Goal: Book appointment/travel/reservation

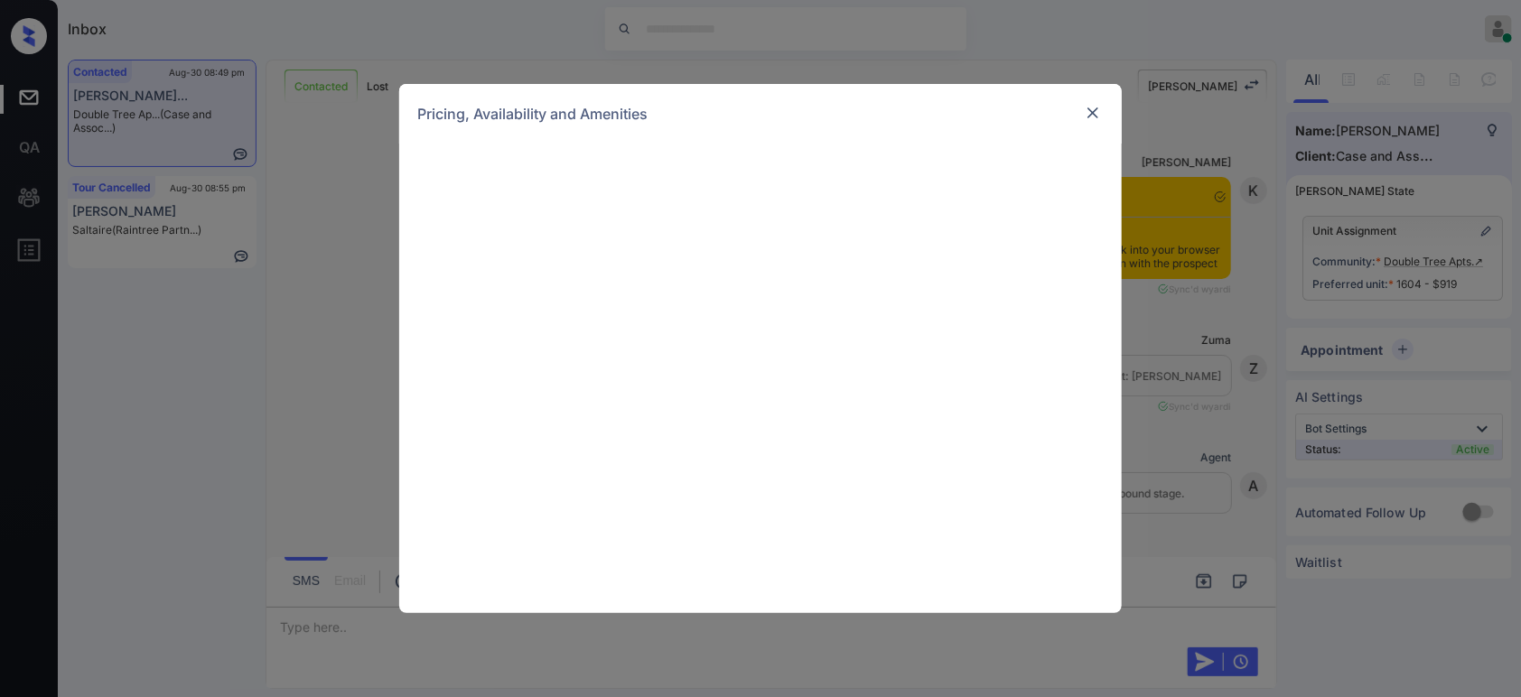
scroll to position [3875, 0]
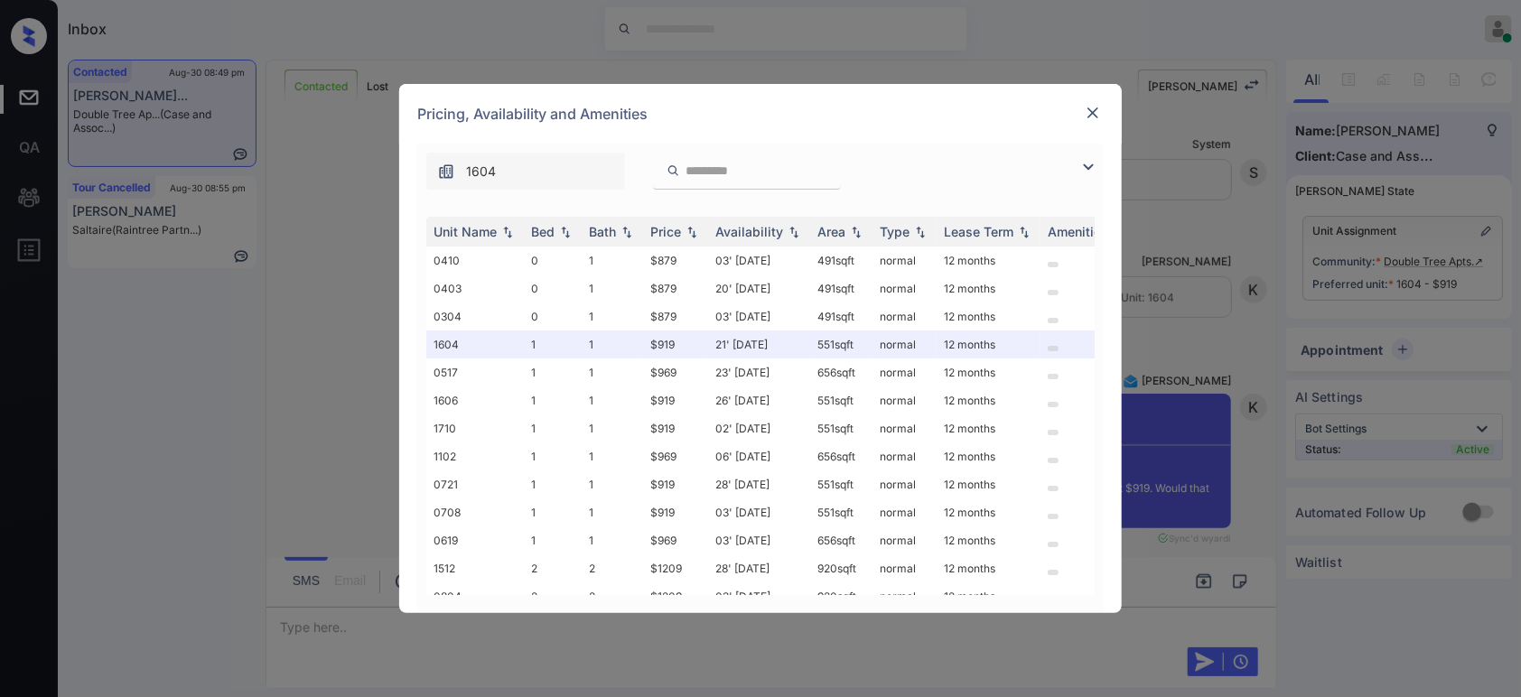
click at [1079, 114] on div "Pricing, Availability and Amenities" at bounding box center [760, 114] width 723 height 60
click at [1084, 114] on img at bounding box center [1093, 113] width 18 height 18
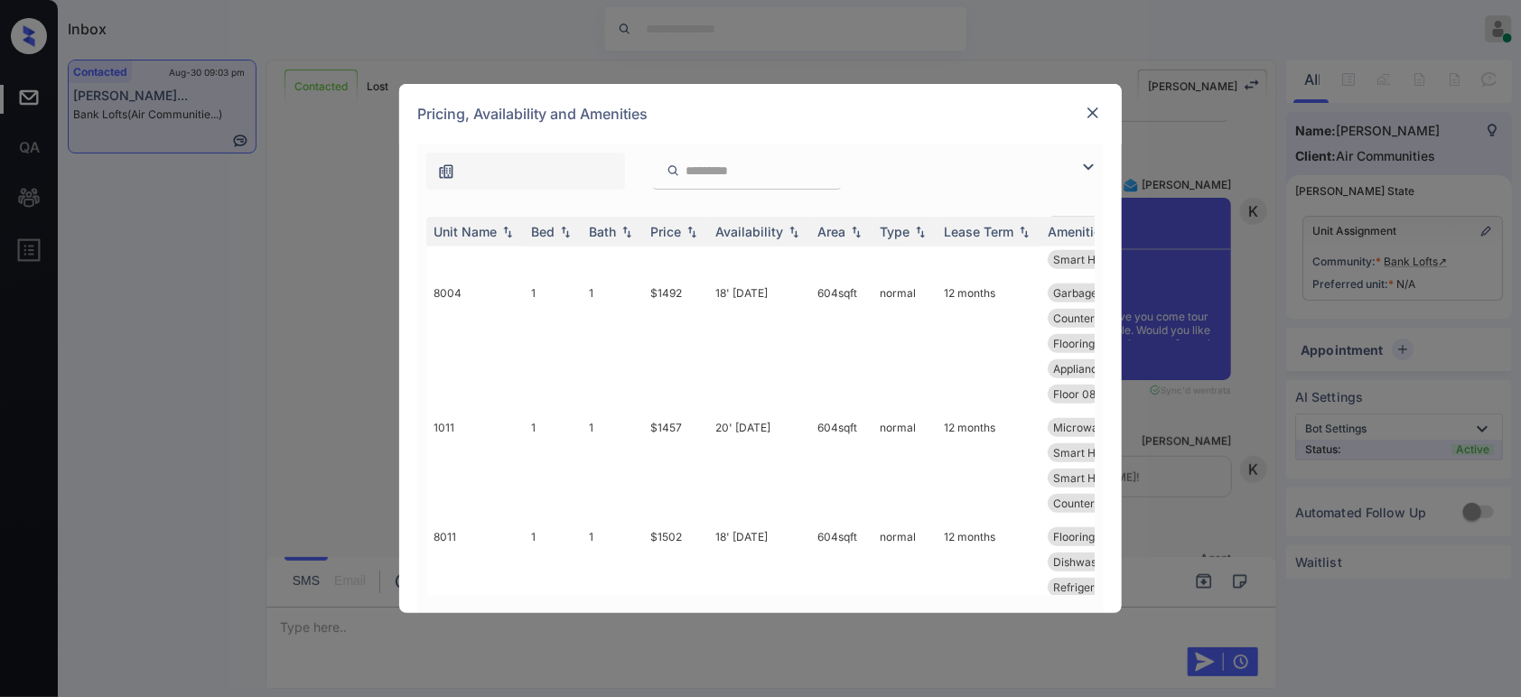
scroll to position [334, 0]
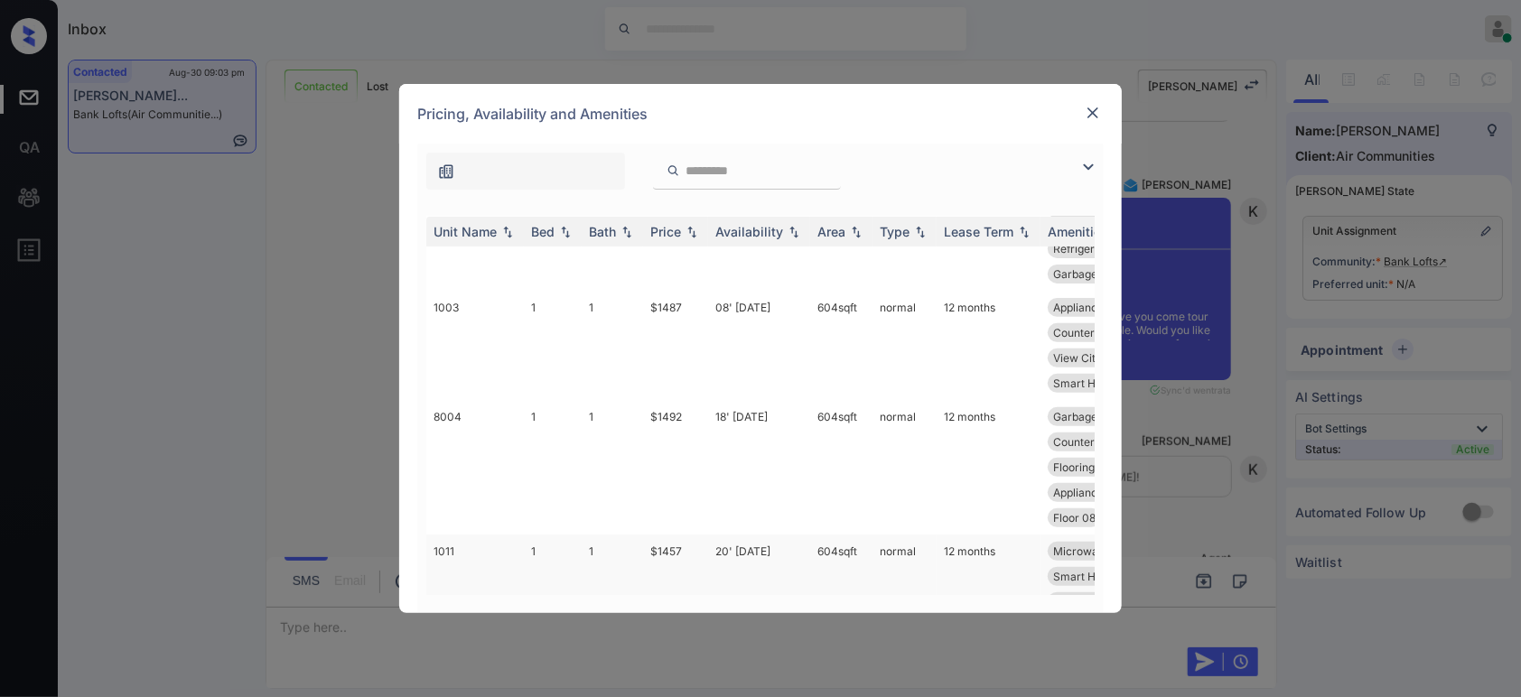
click at [679, 546] on td "$1457" at bounding box center [675, 589] width 65 height 109
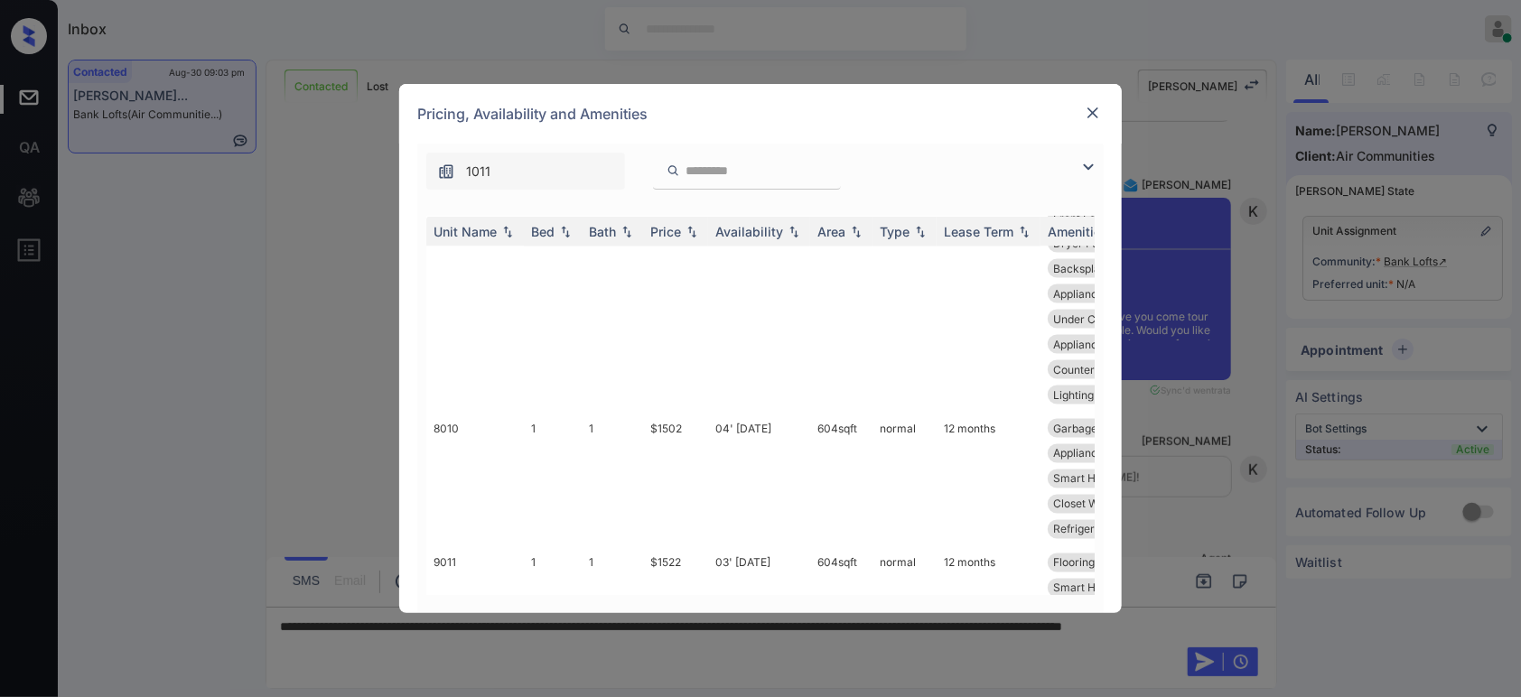
scroll to position [1478, 0]
click at [1081, 114] on div "Pricing, Availability and Amenities" at bounding box center [760, 114] width 723 height 60
click at [1097, 114] on img at bounding box center [1093, 113] width 18 height 18
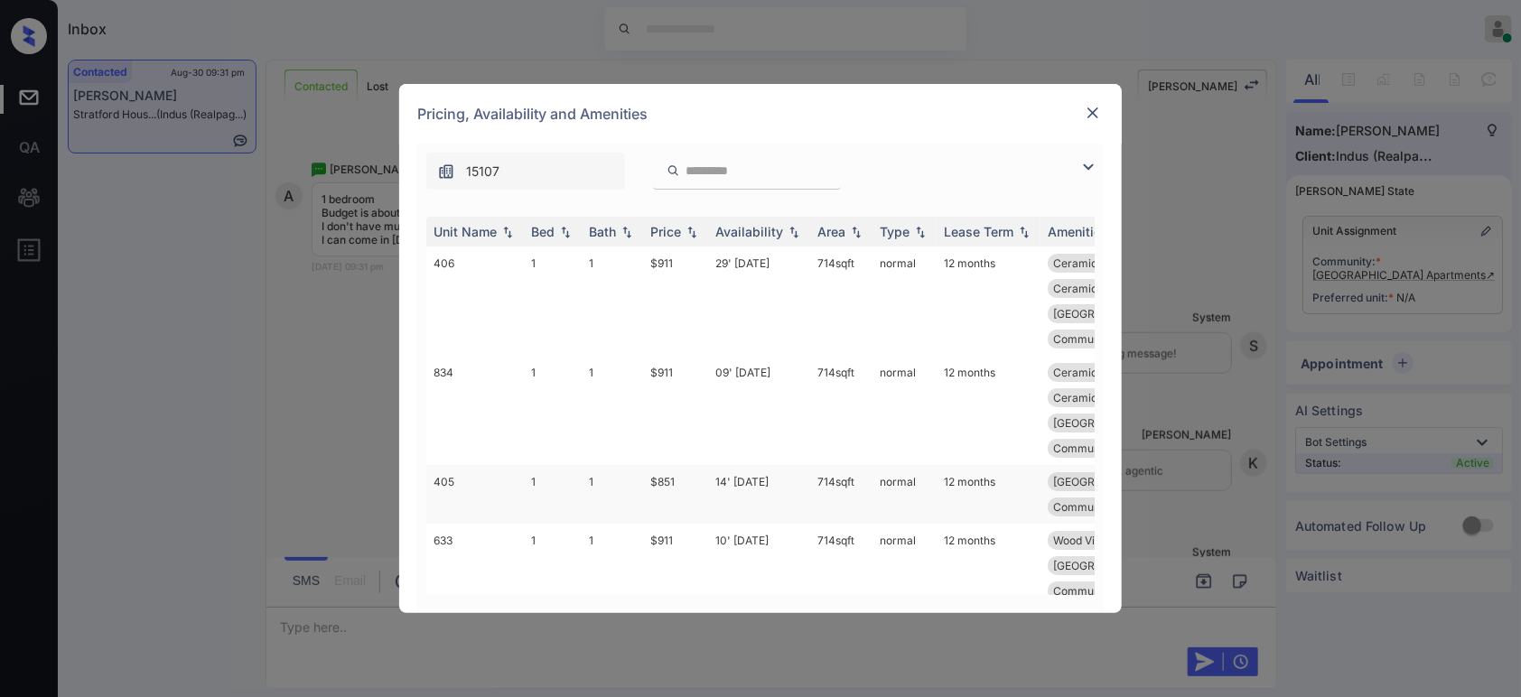
click at [666, 465] on td "$851" at bounding box center [675, 494] width 65 height 59
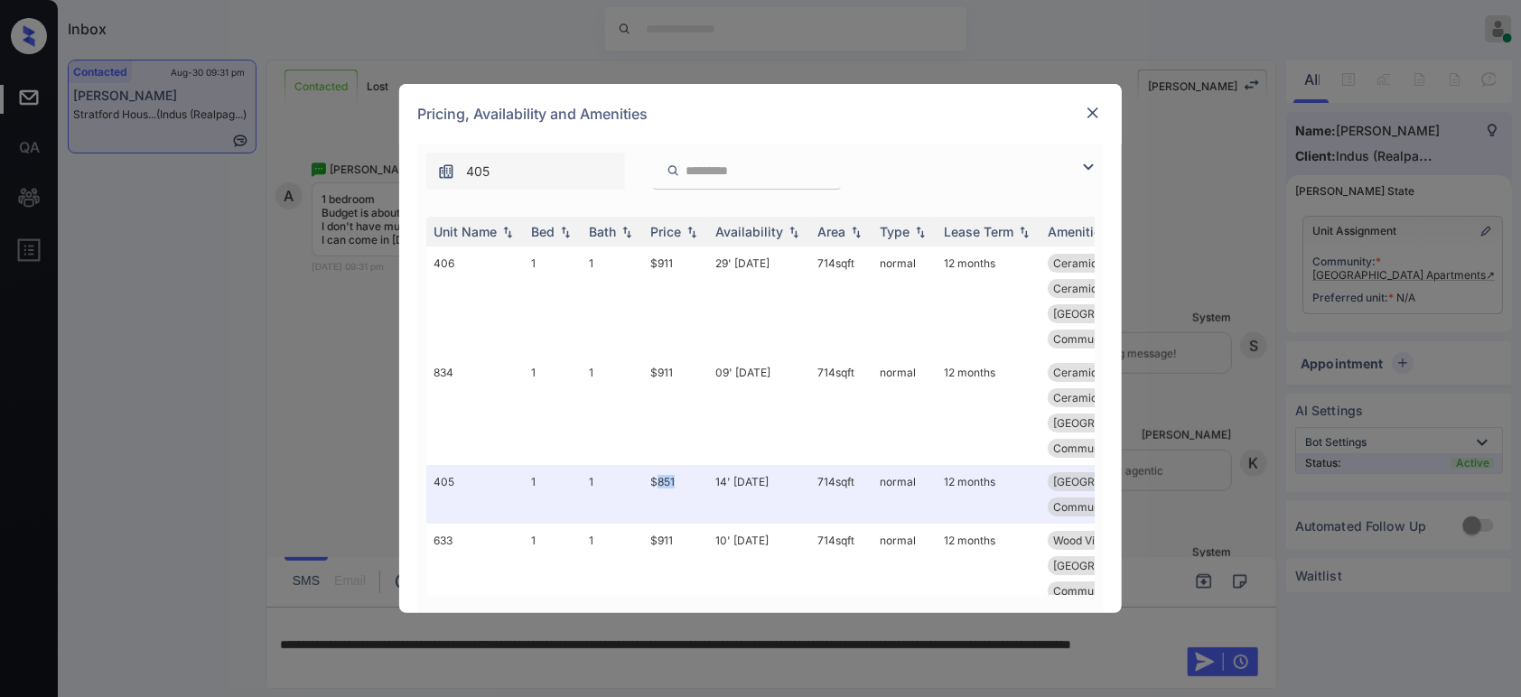
click at [1092, 121] on img at bounding box center [1093, 113] width 18 height 18
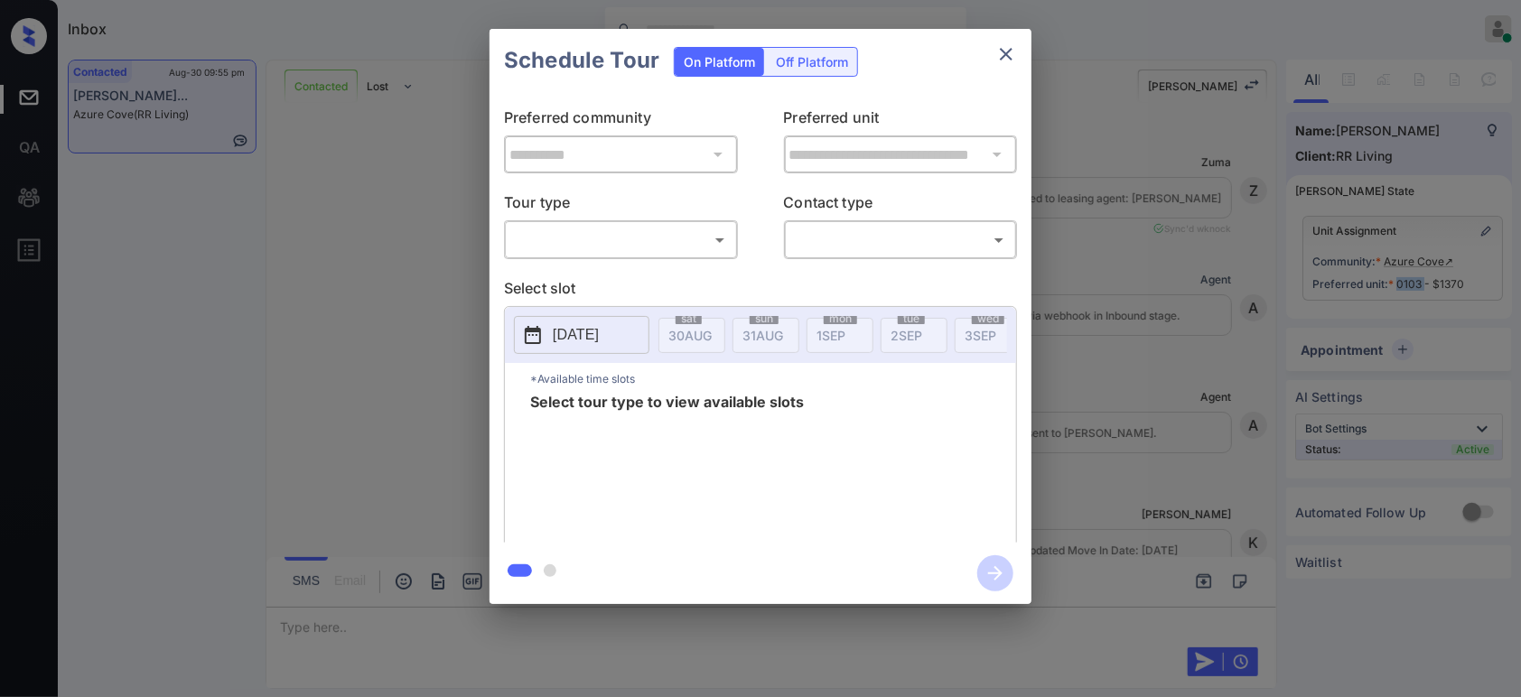
scroll to position [2252, 0]
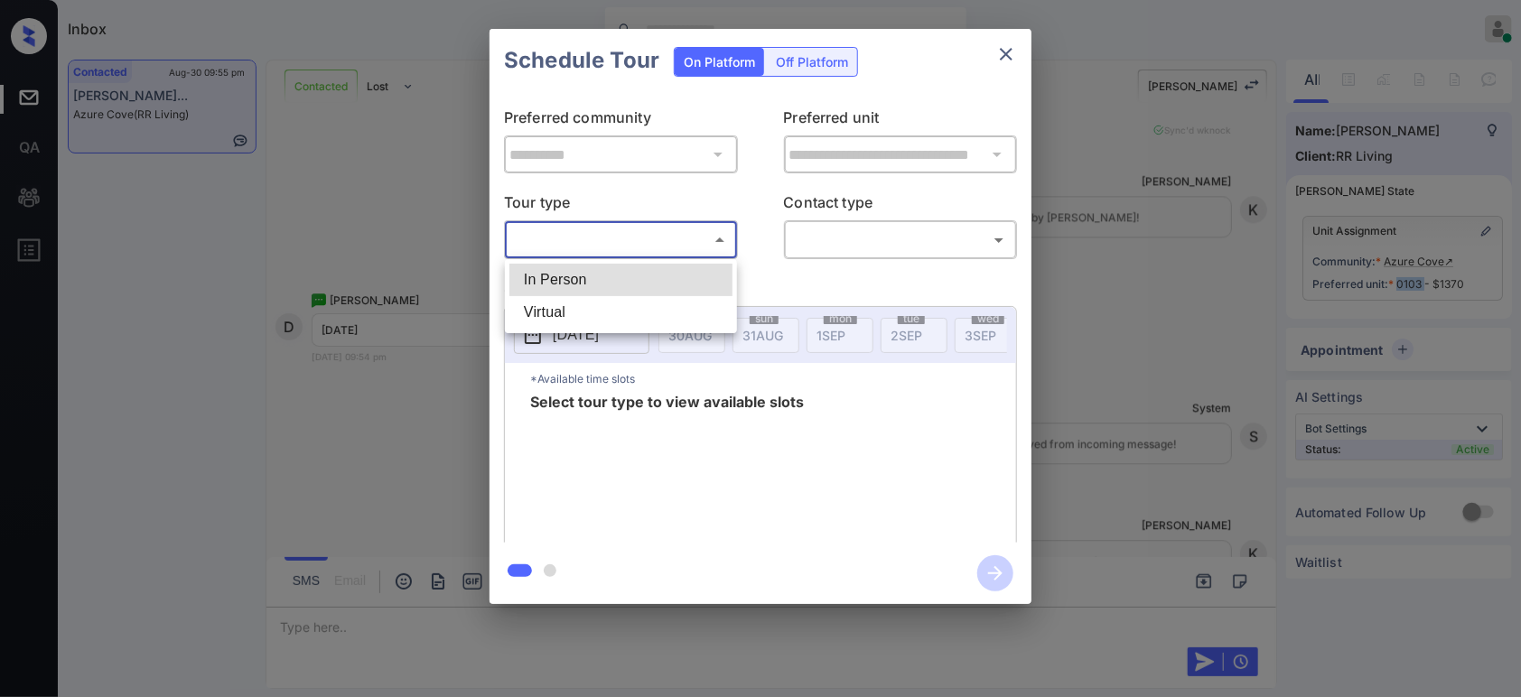
drag, startPoint x: 676, startPoint y: 234, endPoint x: 648, endPoint y: 275, distance: 50.6
click at [648, 275] on body "Inbox Hope Jatap Online Set yourself offline Set yourself on break Profile Swit…" at bounding box center [760, 348] width 1521 height 697
click at [648, 275] on li "In Person" at bounding box center [620, 280] width 223 height 33
type input "********"
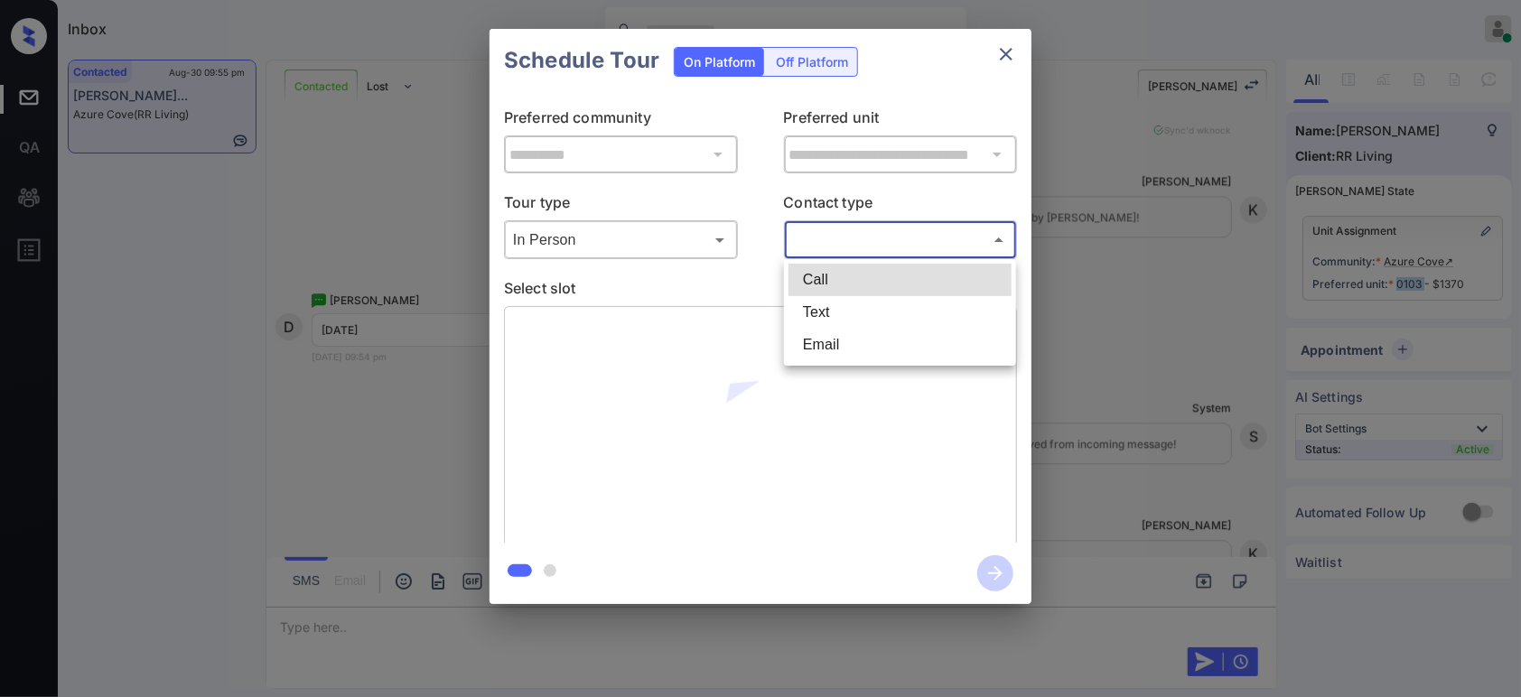
drag, startPoint x: 908, startPoint y: 229, endPoint x: 891, endPoint y: 309, distance: 82.2
click at [891, 309] on body "Inbox Hope Jatap Online Set yourself offline Set yourself on break Profile Swit…" at bounding box center [760, 348] width 1521 height 697
click at [891, 309] on li "Text" at bounding box center [899, 312] width 223 height 33
type input "****"
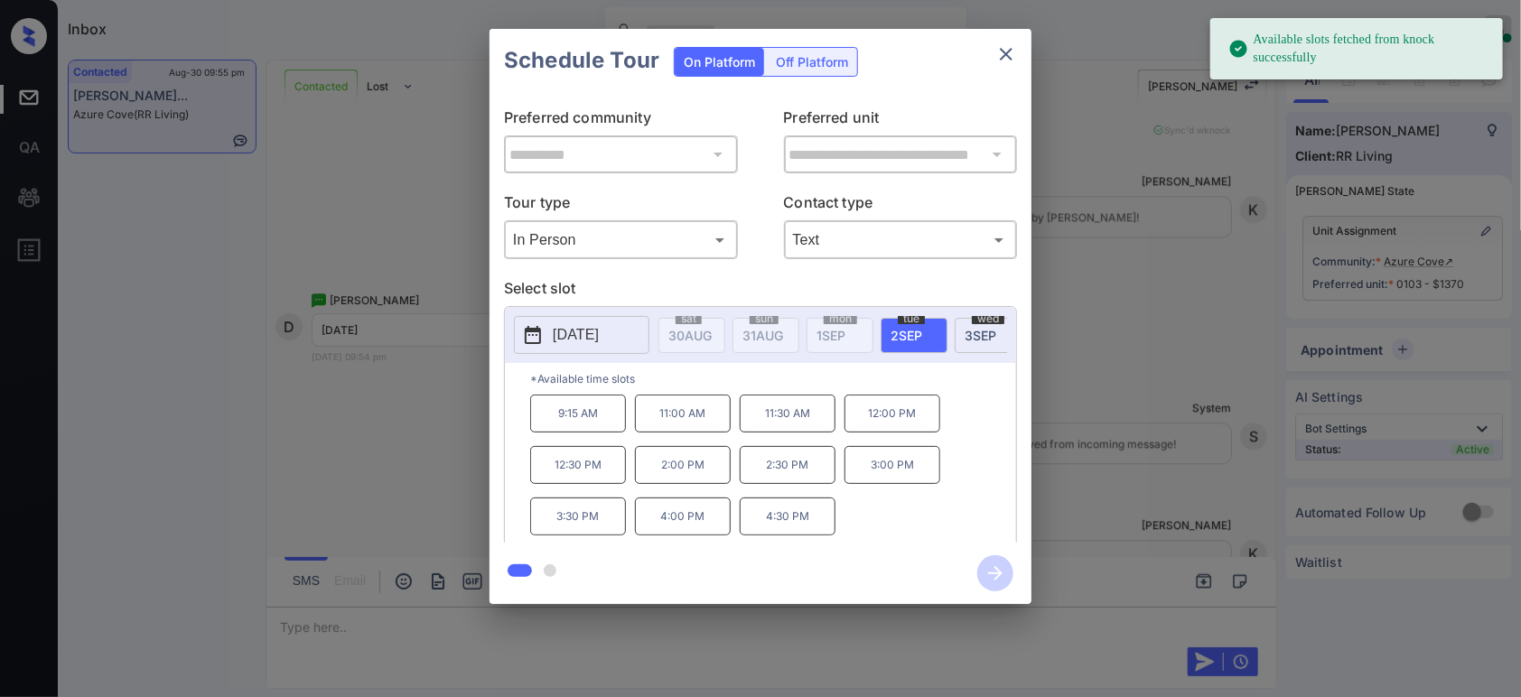
click at [968, 331] on span "3 SEP" at bounding box center [981, 335] width 32 height 15
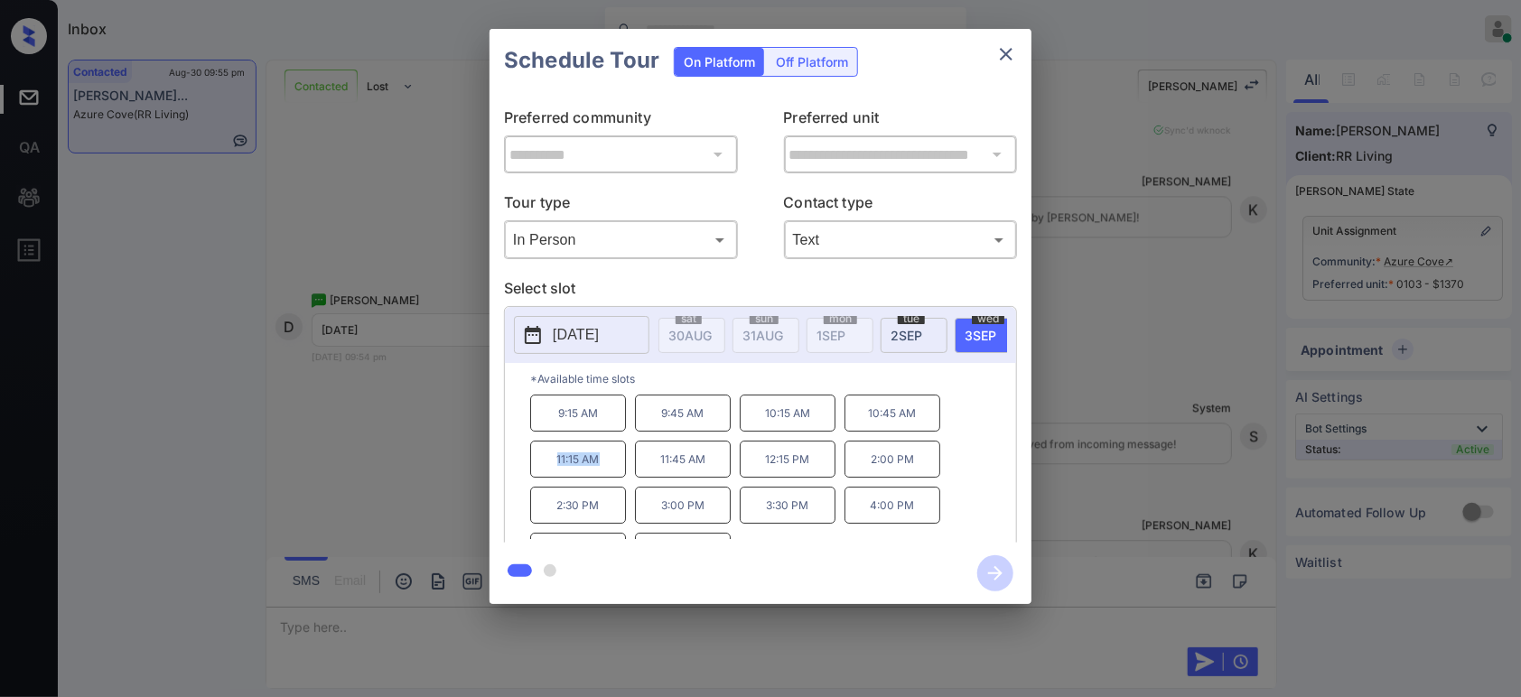
drag, startPoint x: 607, startPoint y: 468, endPoint x: 553, endPoint y: 475, distance: 54.7
click at [553, 475] on p "11:15 AM" at bounding box center [578, 459] width 96 height 37
copy p "11:15 AM"
click at [1005, 52] on icon "close" at bounding box center [1006, 54] width 13 height 13
